Goal: Navigation & Orientation: Find specific page/section

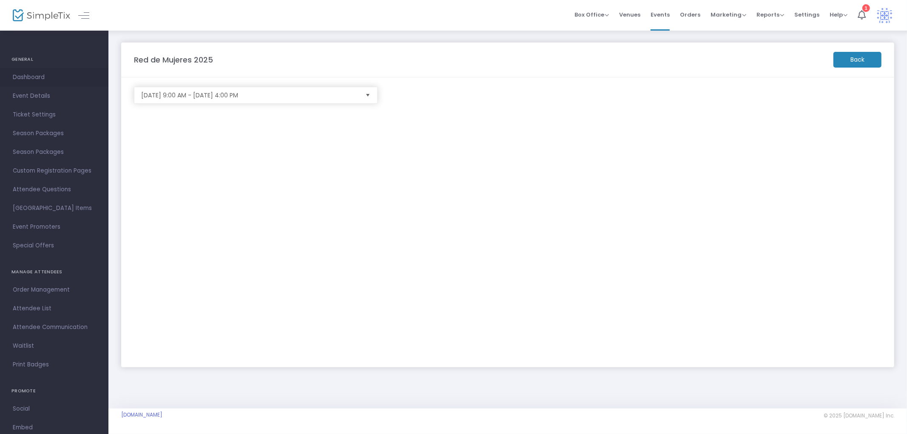
click at [40, 75] on span "Dashboard" at bounding box center [54, 77] width 83 height 11
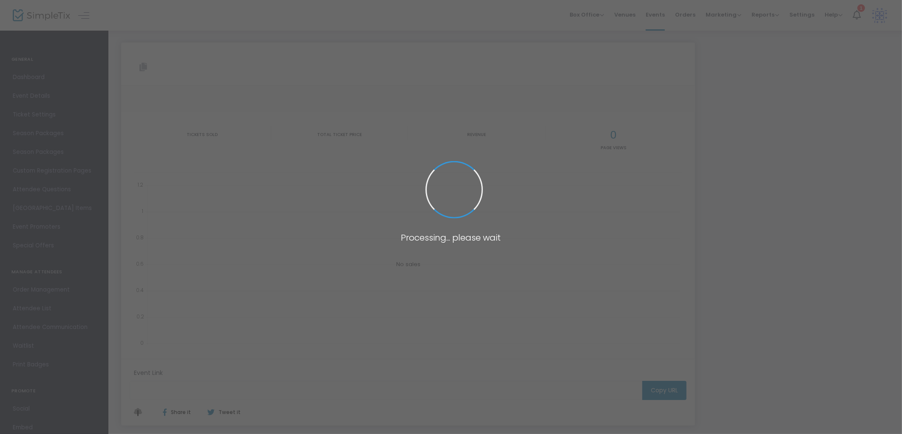
type input "https://www.simpletix.com/e/red-de-mujeres-2025-tickets-235502"
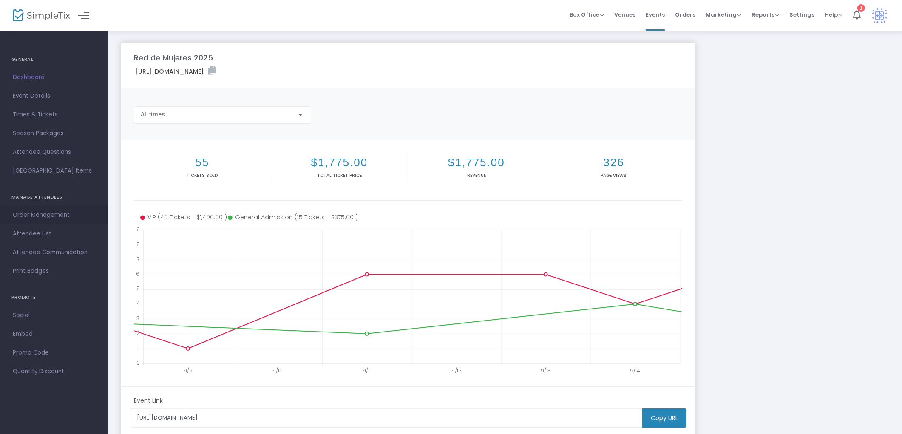
click at [35, 214] on span "Order Management" at bounding box center [54, 215] width 83 height 11
